Goal: Task Accomplishment & Management: Manage account settings

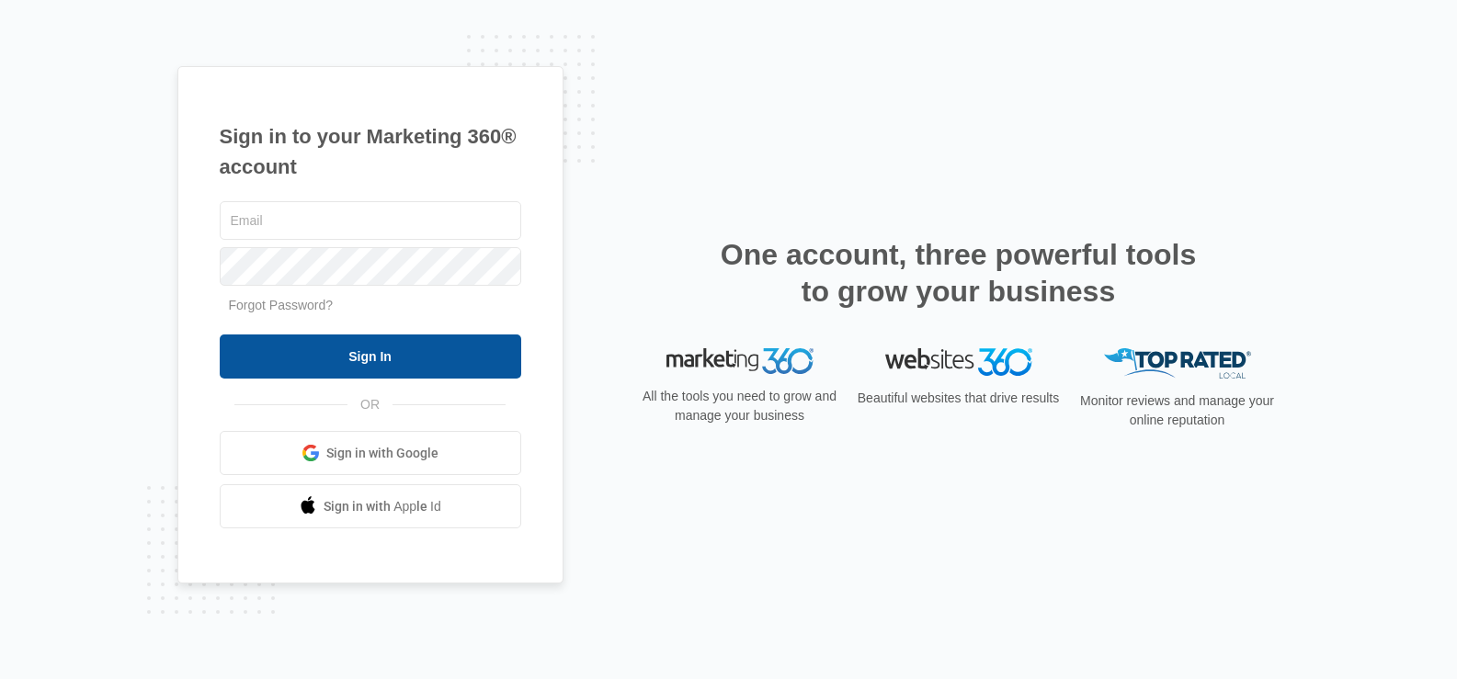
type input "[DOMAIN_NAME][EMAIL_ADDRESS][DOMAIN_NAME]"
click at [337, 366] on input "Sign In" at bounding box center [371, 357] width 302 height 44
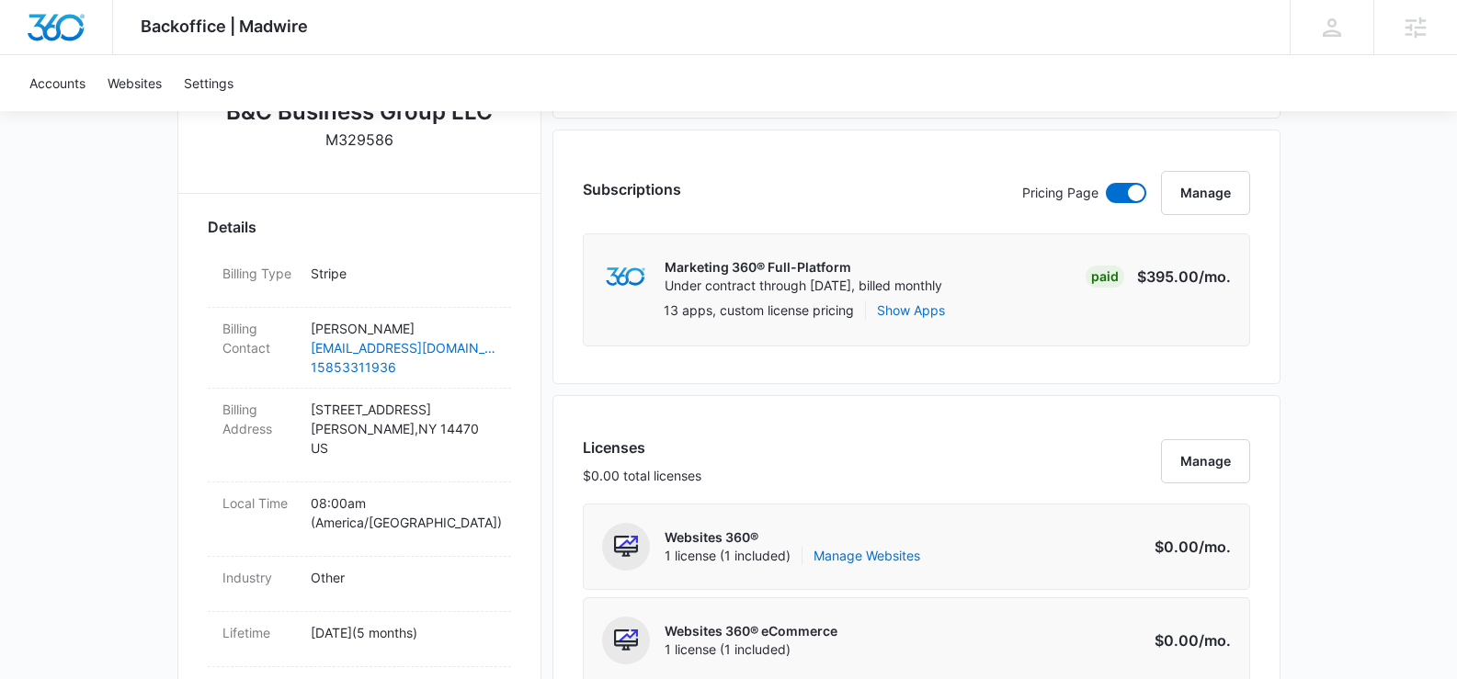
scroll to position [1851, 0]
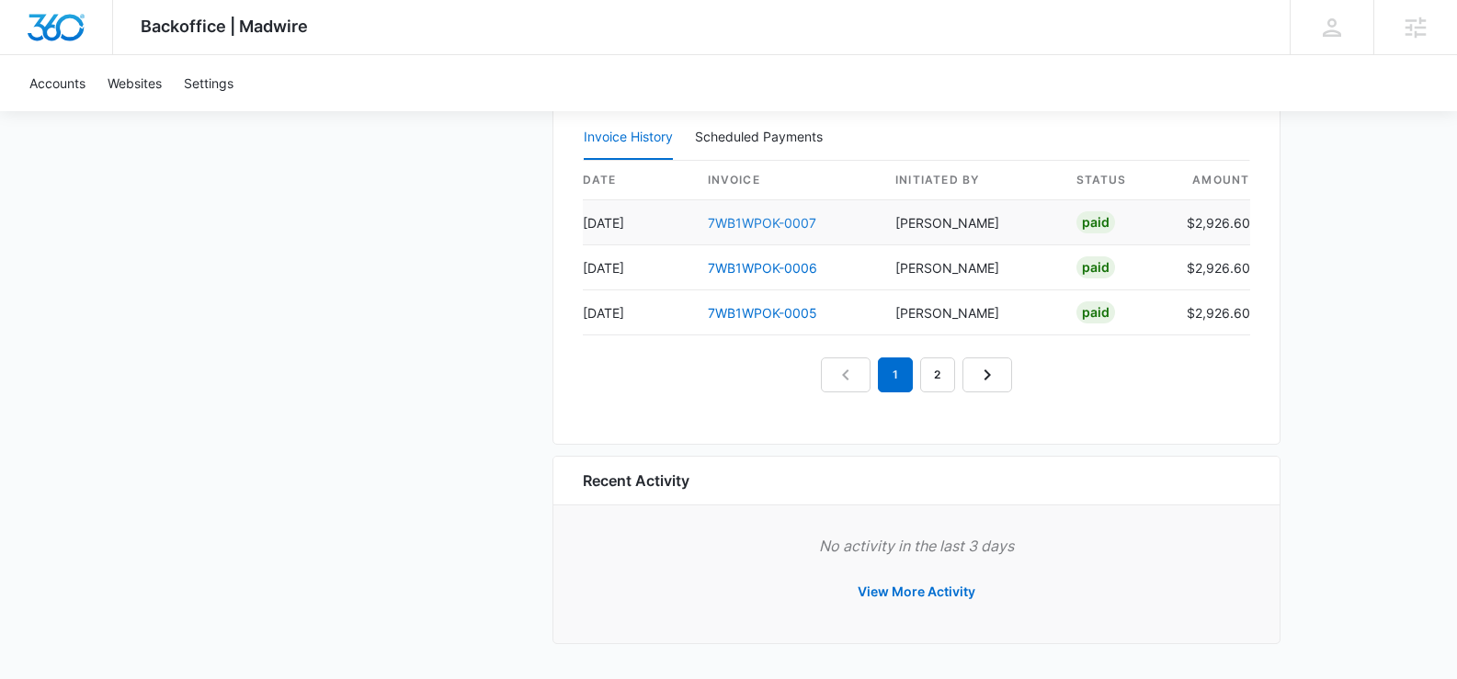
click at [781, 219] on link "7WB1WPOK-0007" at bounding box center [762, 223] width 108 height 16
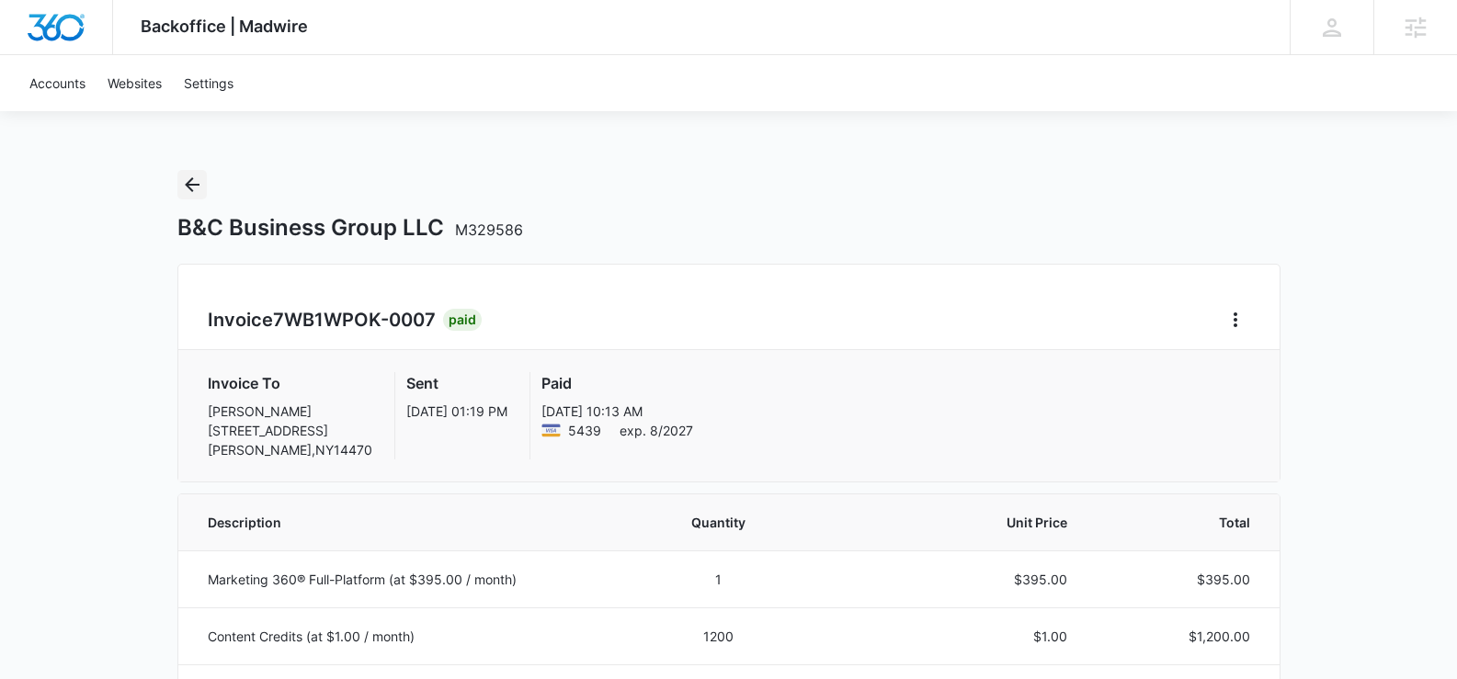
click at [177, 175] on button "Back" at bounding box center [191, 184] width 29 height 29
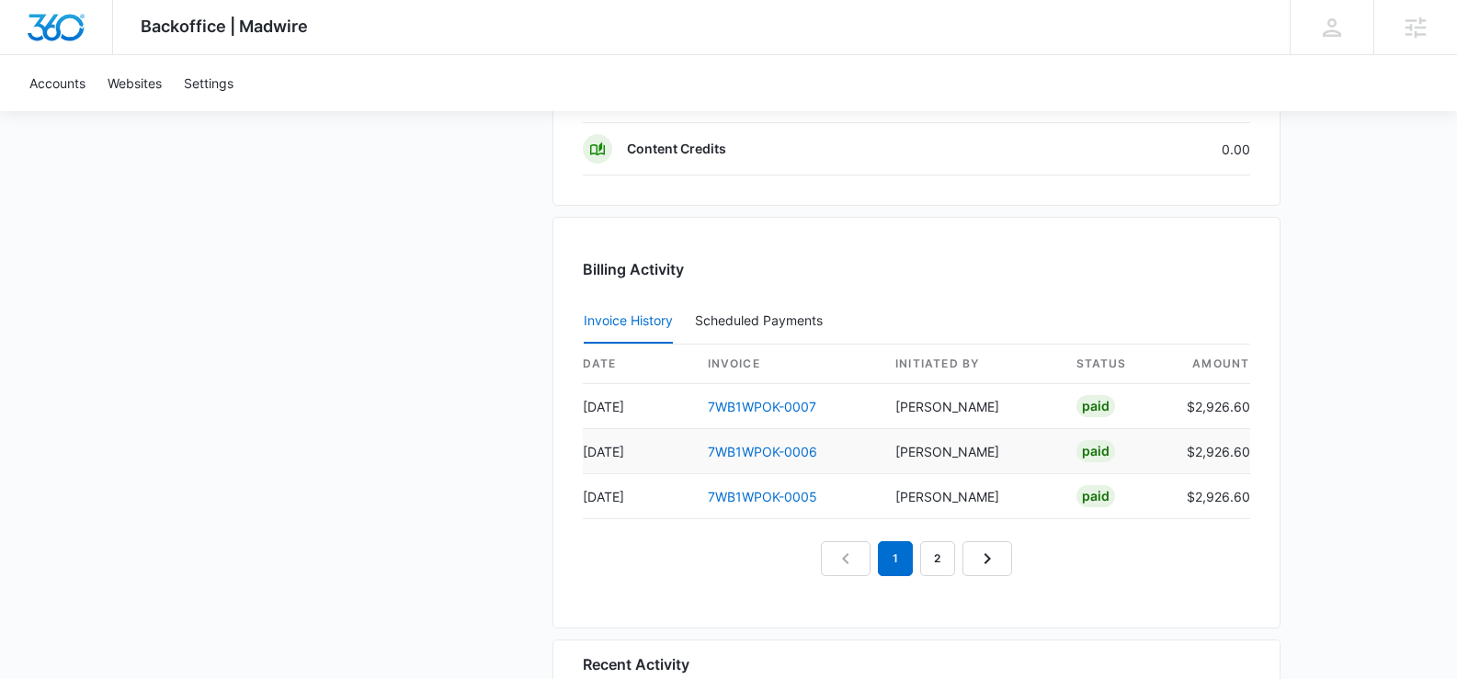
scroll to position [1851, 0]
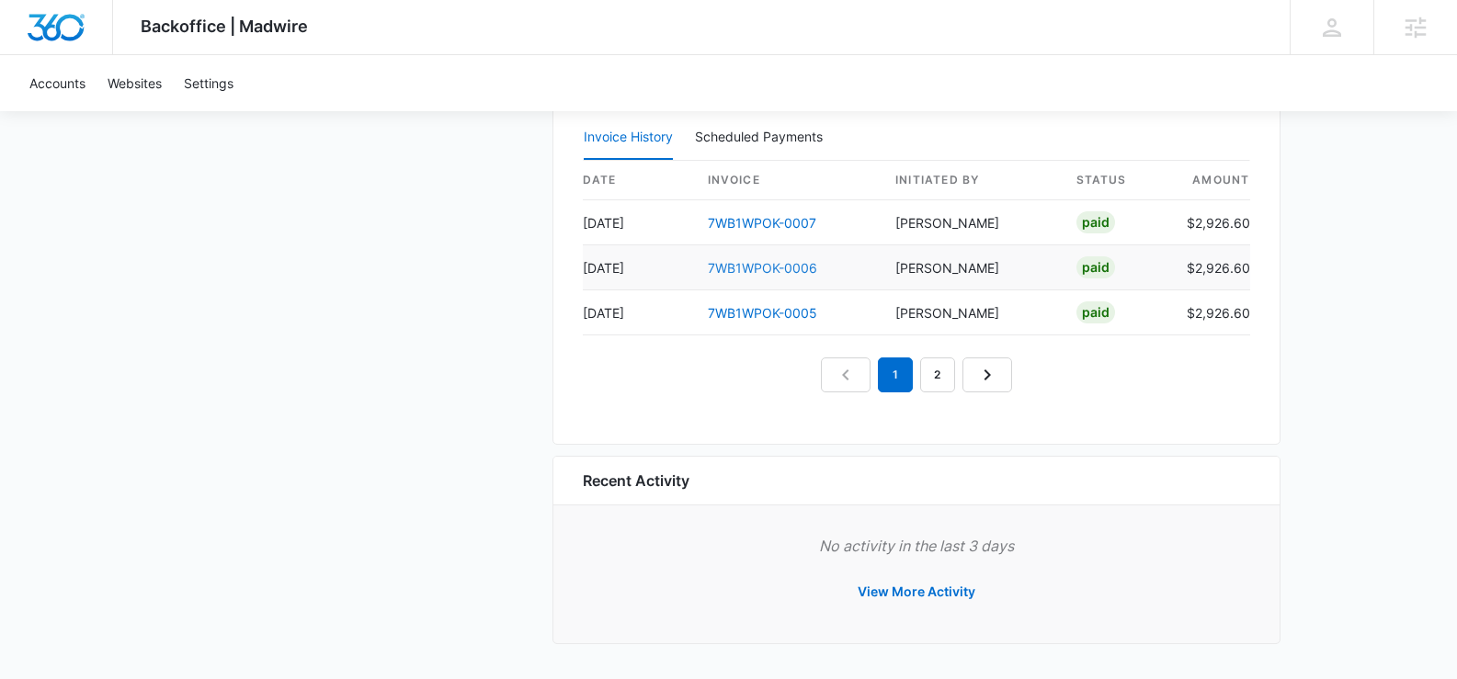
click at [746, 263] on link "7WB1WPOK-0006" at bounding box center [762, 268] width 109 height 16
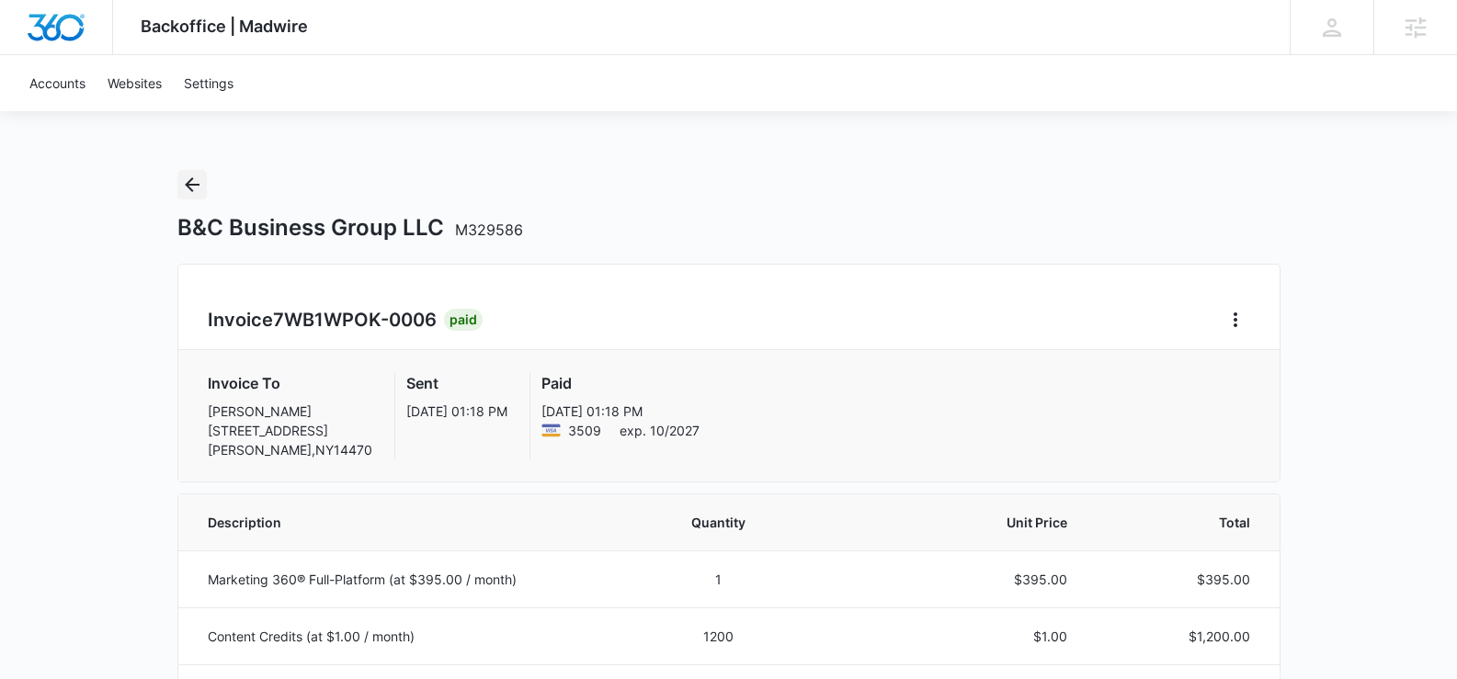
click at [188, 193] on icon "Back" at bounding box center [192, 185] width 22 height 22
